Goal: Task Accomplishment & Management: Manage account settings

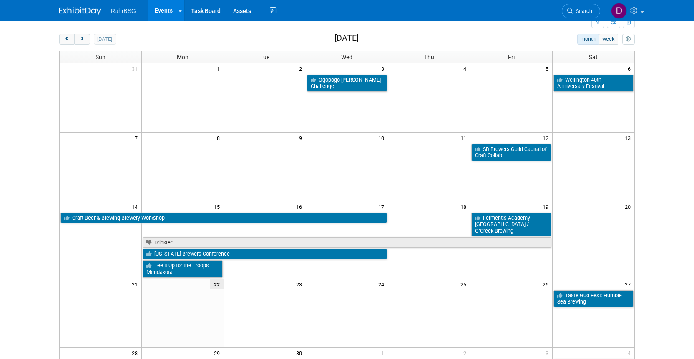
scroll to position [30, 0]
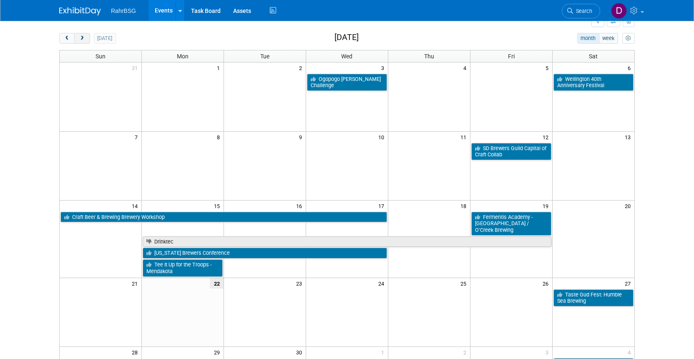
click at [88, 38] on button "next" at bounding box center [81, 38] width 15 height 11
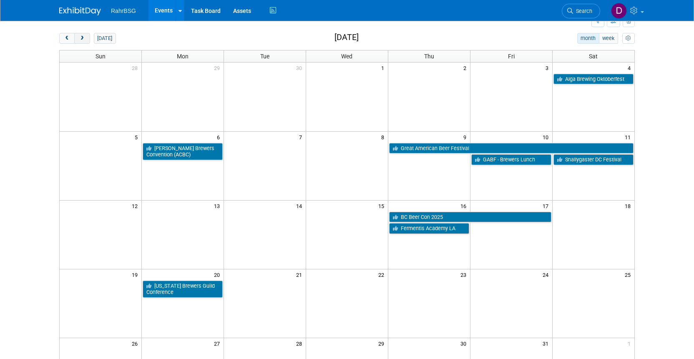
click at [85, 38] on span "next" at bounding box center [82, 38] width 6 height 5
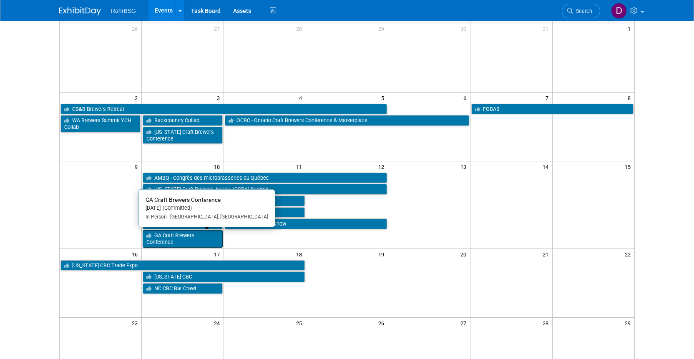
scroll to position [72, 0]
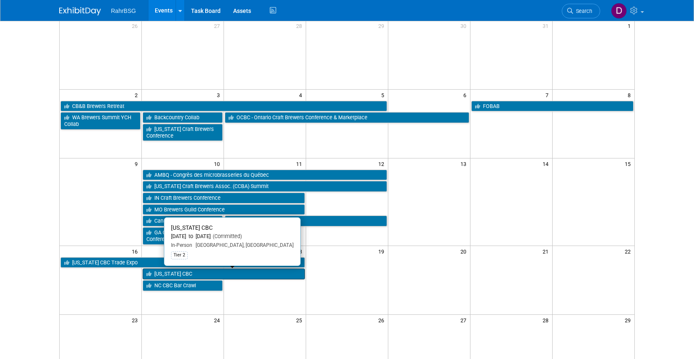
click at [200, 274] on link "[US_STATE] CBC" at bounding box center [224, 273] width 162 height 11
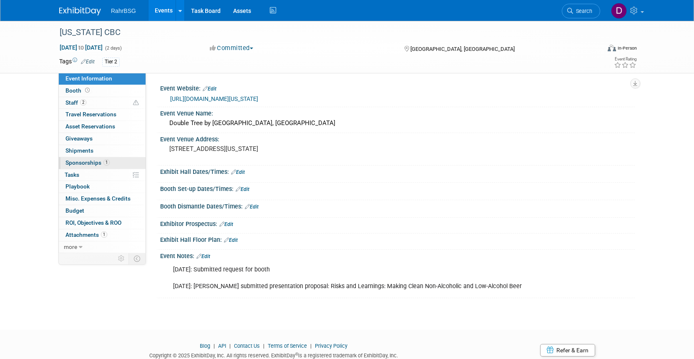
click at [90, 164] on span "Sponsorships 1" at bounding box center [87, 162] width 44 height 7
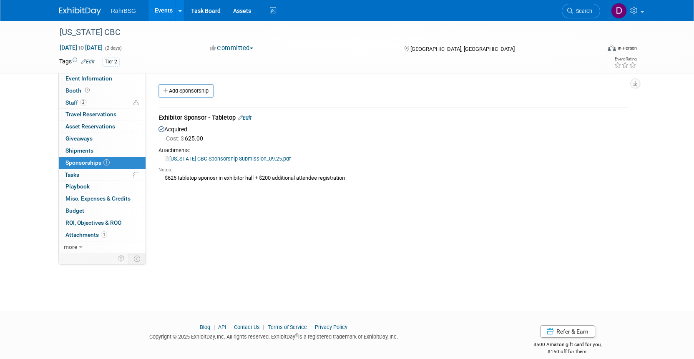
click at [241, 159] on link "[US_STATE] CBC Sponsorship Submission_09.25.pdf" at bounding box center [228, 158] width 126 height 6
click at [76, 90] on span "Booth" at bounding box center [78, 90] width 26 height 7
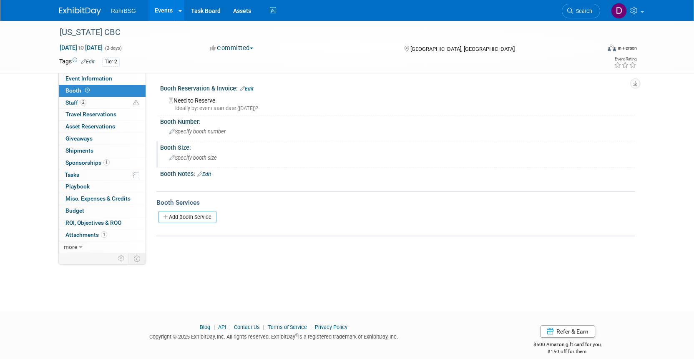
click at [198, 161] on span "Specify booth size" at bounding box center [193, 158] width 48 height 6
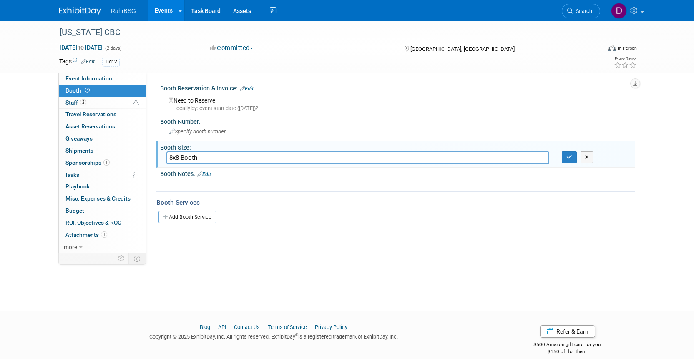
type input "8x8 Booth"
click at [263, 109] on div "Ideally by: event start date ([DATE])?" at bounding box center [398, 109] width 459 height 8
click at [250, 88] on link "Edit" at bounding box center [247, 89] width 14 height 6
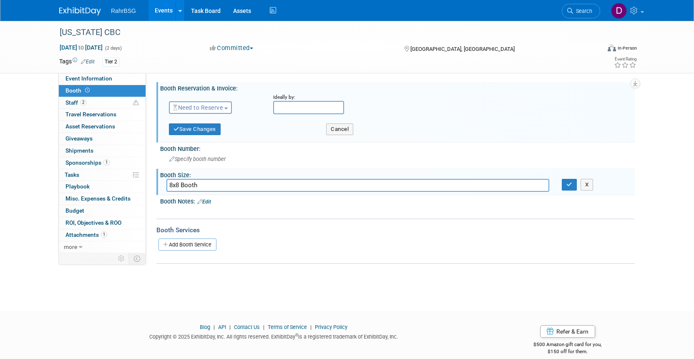
click at [219, 108] on span "Need to Reserve" at bounding box center [198, 107] width 50 height 7
click at [199, 134] on link "Reserved" at bounding box center [213, 134] width 89 height 12
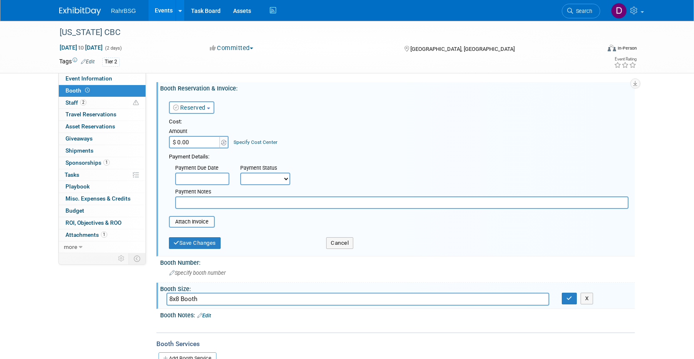
drag, startPoint x: 199, startPoint y: 142, endPoint x: 153, endPoint y: 140, distance: 46.7
click at [169, 140] on input "$ 0.00" at bounding box center [195, 142] width 52 height 13
drag, startPoint x: 192, startPoint y: 143, endPoint x: 177, endPoint y: 143, distance: 15.4
click at [177, 143] on input "$ 0.00" at bounding box center [195, 142] width 52 height 13
type input "$ 1,161.50"
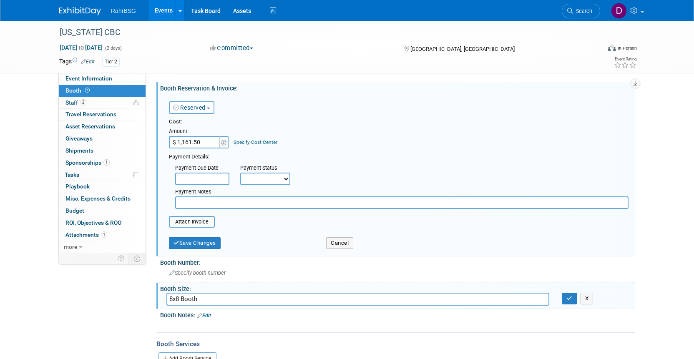
click at [204, 179] on input "text" at bounding box center [202, 179] width 54 height 13
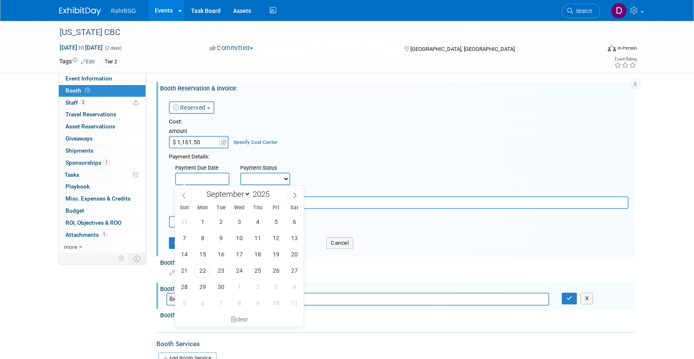
click at [184, 195] on icon at bounding box center [184, 196] width 6 height 6
select select "4"
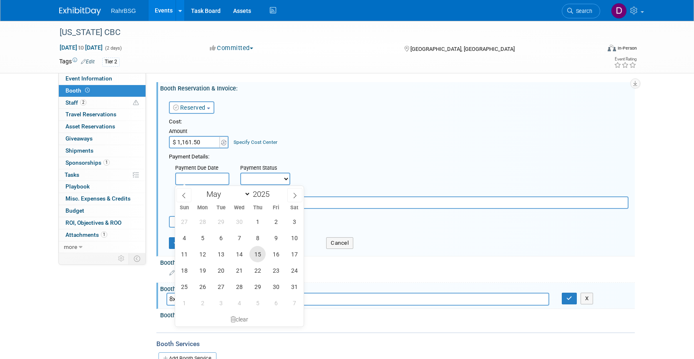
click at [255, 254] on span "15" at bounding box center [257, 254] width 16 height 16
type input "[DATE]"
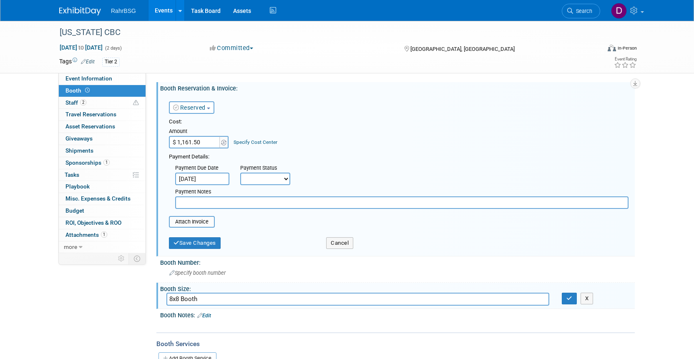
select select "1"
click option "Paid in Full" at bounding box center [0, 0] width 0 height 0
click at [197, 222] on input "file" at bounding box center [164, 222] width 99 height 10
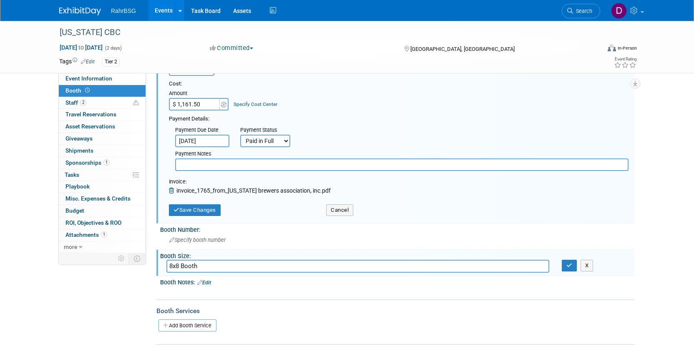
scroll to position [114, 0]
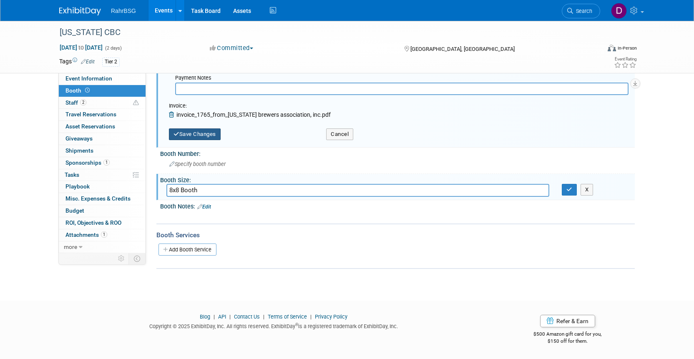
click at [204, 133] on button "Save Changes" at bounding box center [195, 134] width 52 height 12
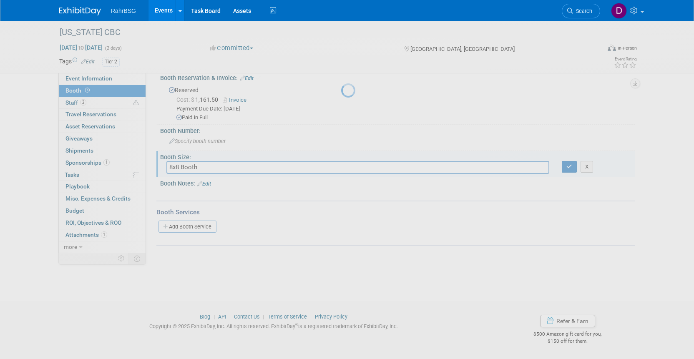
scroll to position [10, 0]
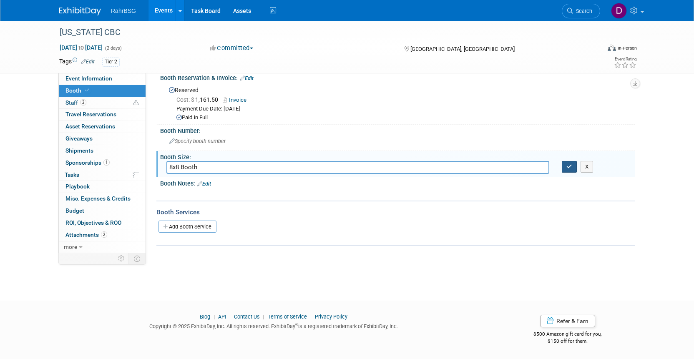
click at [566, 166] on button "button" at bounding box center [568, 167] width 15 height 12
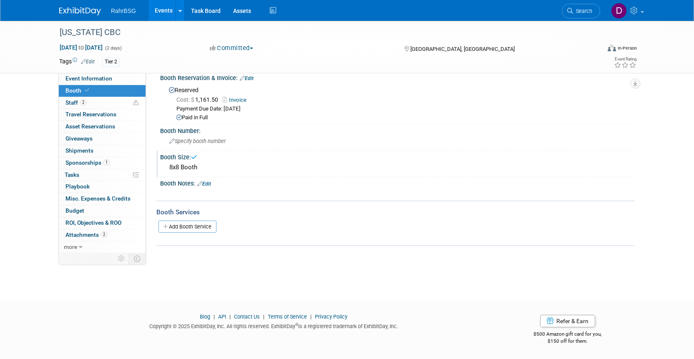
scroll to position [0, 0]
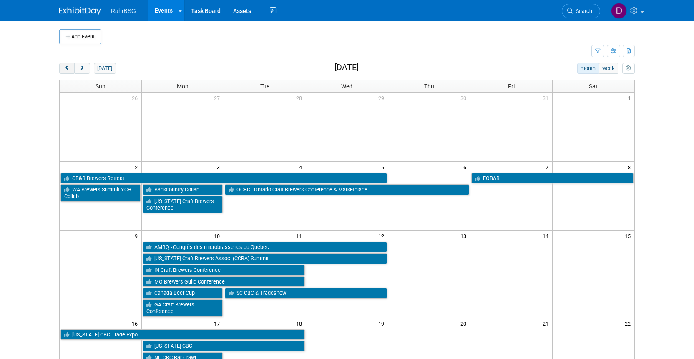
click at [68, 68] on span "prev" at bounding box center [67, 68] width 6 height 5
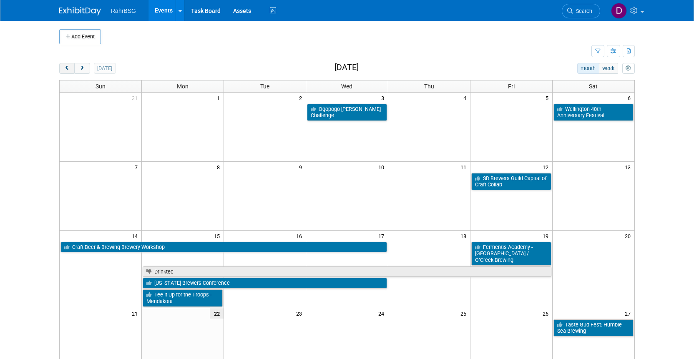
click at [68, 68] on span "prev" at bounding box center [67, 68] width 6 height 5
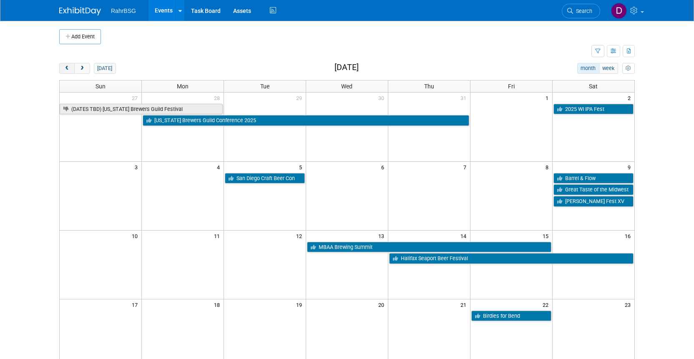
click at [68, 68] on span "prev" at bounding box center [67, 68] width 6 height 5
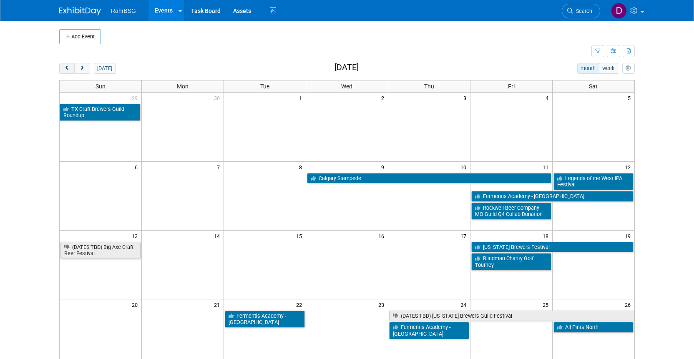
click at [68, 68] on span "prev" at bounding box center [67, 68] width 6 height 5
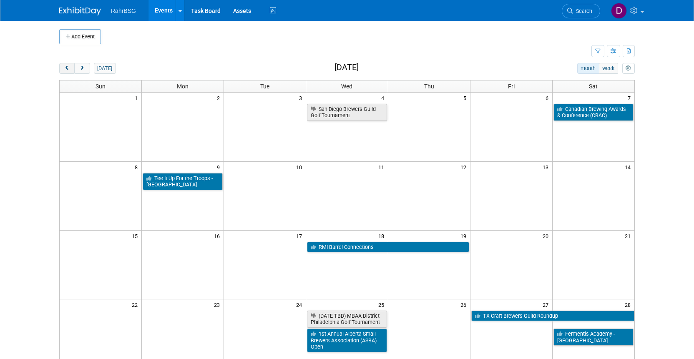
click at [68, 68] on span "prev" at bounding box center [67, 68] width 6 height 5
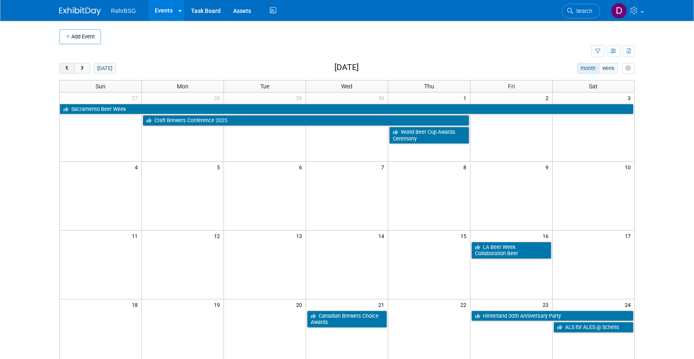
click at [68, 68] on span "prev" at bounding box center [67, 68] width 6 height 5
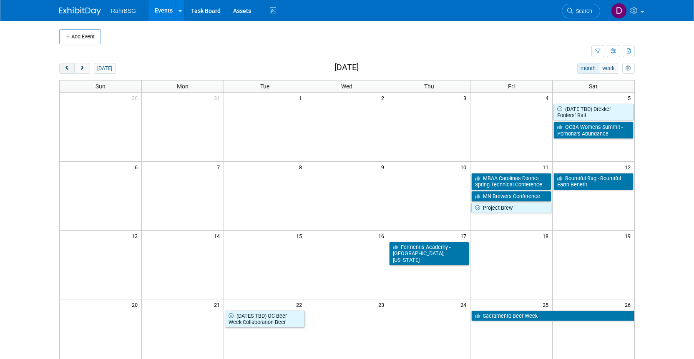
click at [68, 68] on span "prev" at bounding box center [67, 68] width 6 height 5
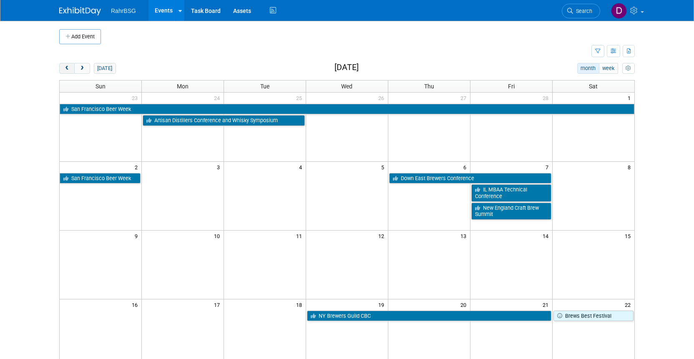
click at [68, 68] on span "prev" at bounding box center [67, 68] width 6 height 5
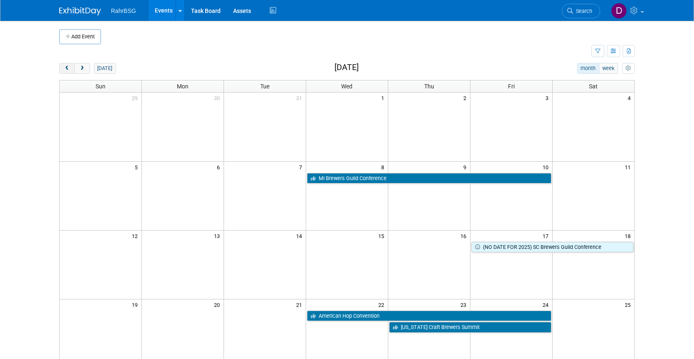
click at [68, 68] on span "prev" at bounding box center [67, 68] width 6 height 5
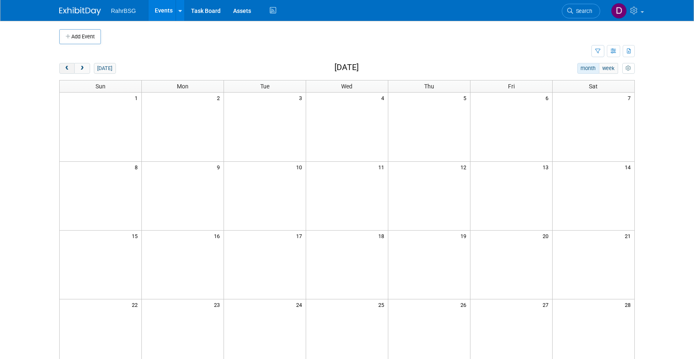
click at [68, 68] on span "prev" at bounding box center [67, 68] width 6 height 5
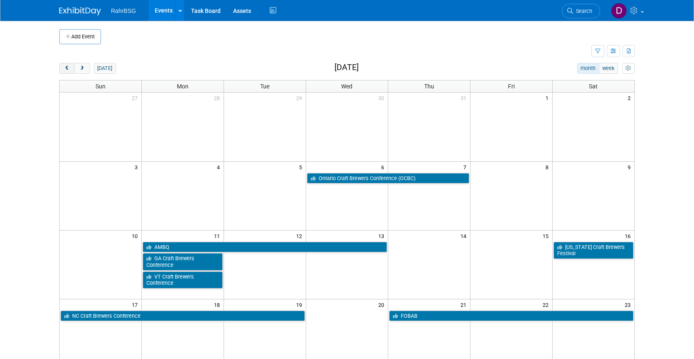
click at [68, 68] on span "prev" at bounding box center [67, 68] width 6 height 5
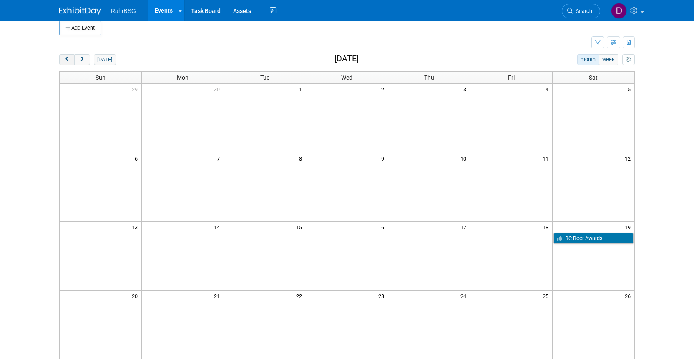
scroll to position [3, 0]
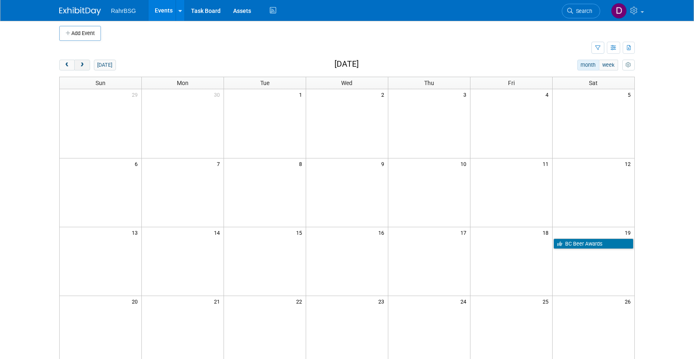
click at [79, 65] on button "next" at bounding box center [81, 65] width 15 height 11
